Goal: Task Accomplishment & Management: Use online tool/utility

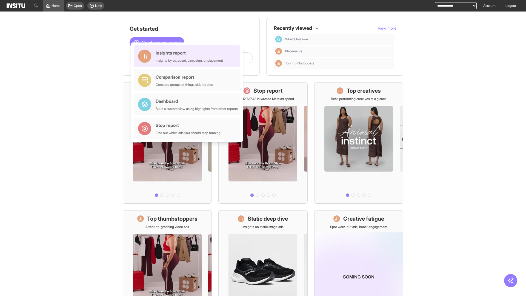
click at [188, 56] on div "Insights report Insights by ad, adset, campaign, or placement" at bounding box center [189, 56] width 67 height 13
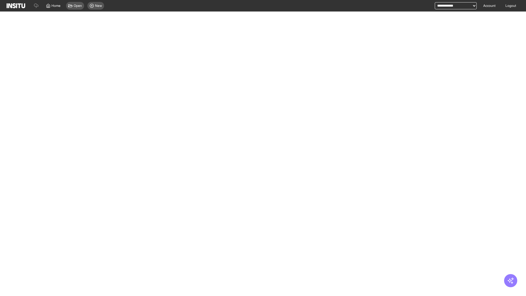
select select "**"
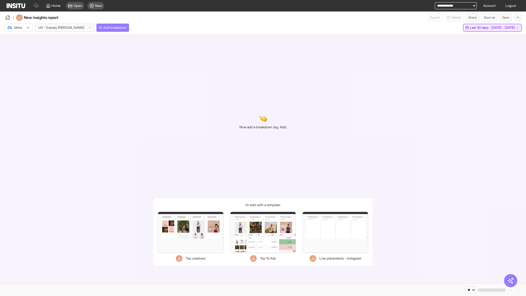
click at [481, 28] on span "Last 30 days - [DATE] - [DATE]" at bounding box center [492, 27] width 45 height 4
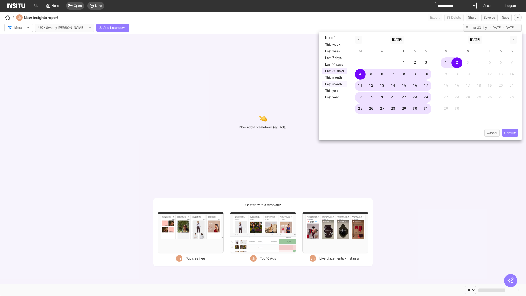
click at [334, 84] on button "Last month" at bounding box center [334, 84] width 25 height 7
